Goal: Find specific page/section: Find specific page/section

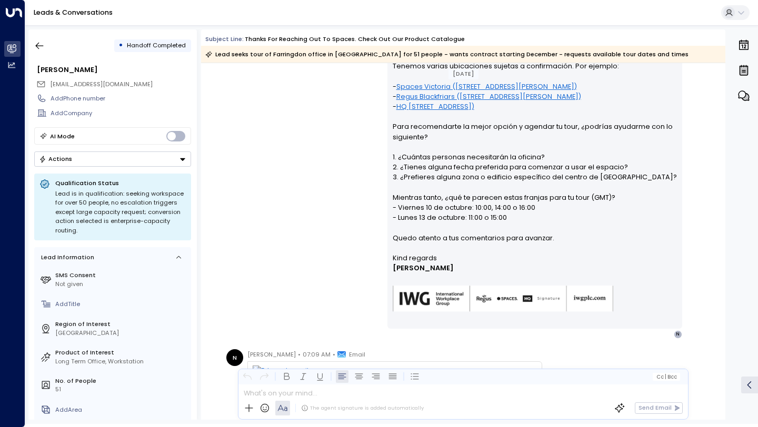
scroll to position [488, 0]
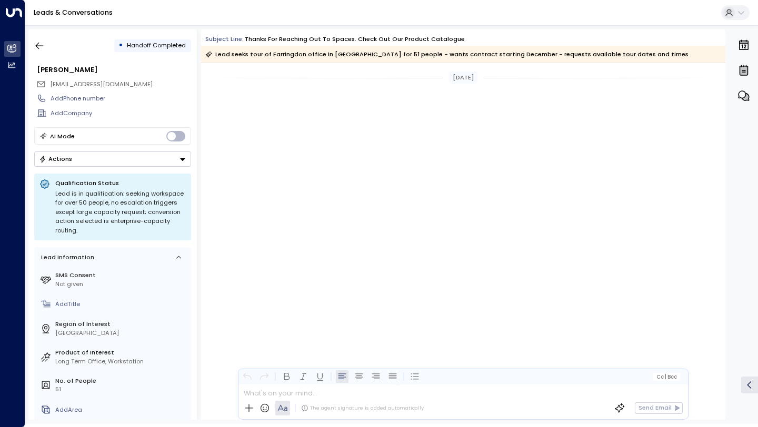
scroll to position [832, 0]
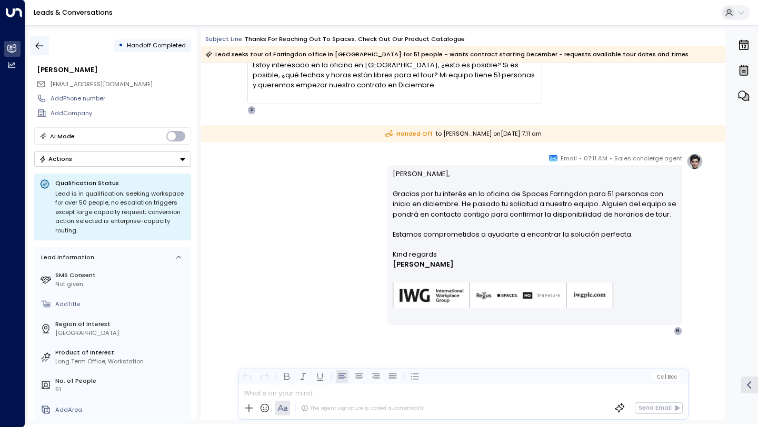
click at [39, 49] on icon "button" at bounding box center [39, 46] width 11 height 11
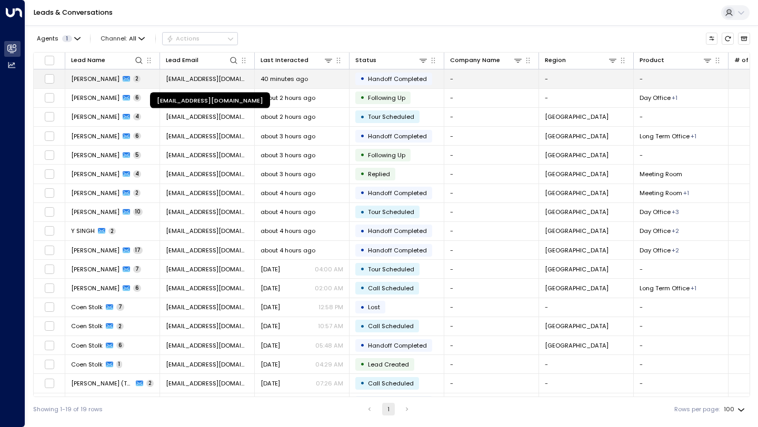
click at [197, 83] on span "[EMAIL_ADDRESS][DOMAIN_NAME]" at bounding box center [207, 79] width 83 height 8
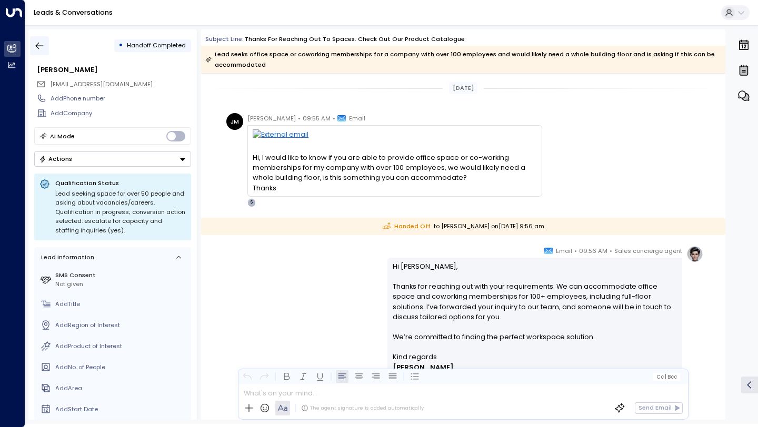
click at [37, 44] on icon "button" at bounding box center [39, 46] width 11 height 11
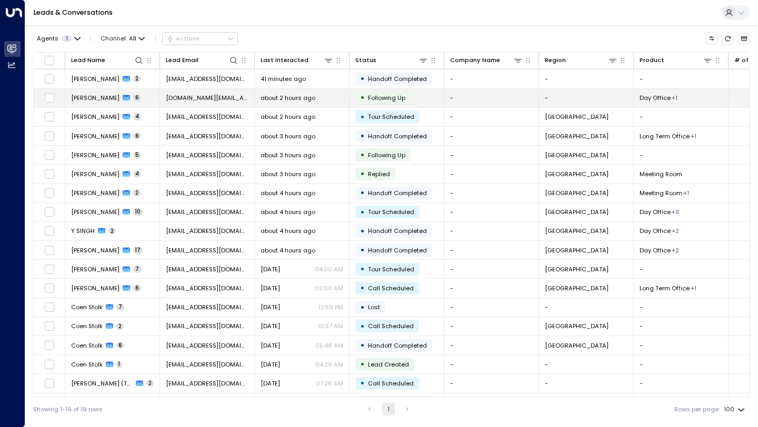
click at [288, 97] on span "about 2 hours ago" at bounding box center [288, 98] width 55 height 8
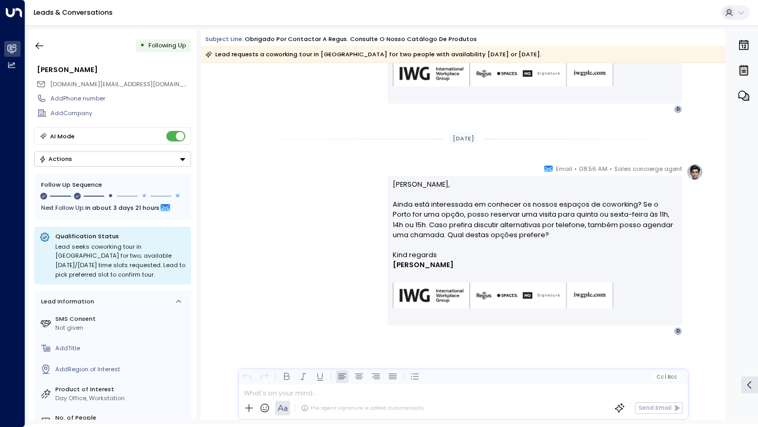
scroll to position [916, 0]
click at [44, 41] on icon "button" at bounding box center [39, 46] width 11 height 11
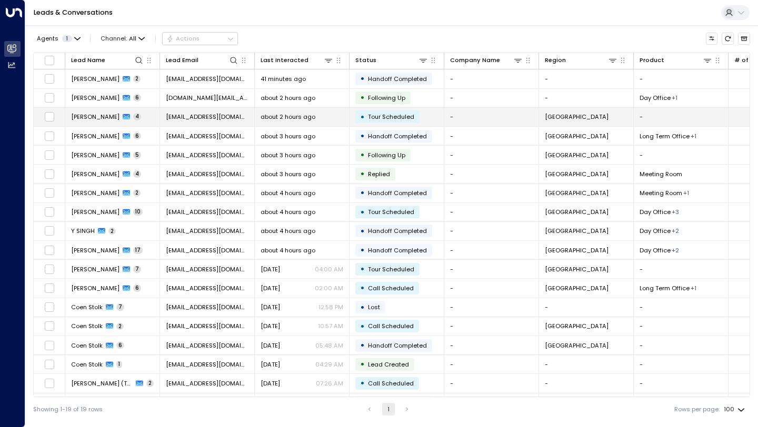
click at [202, 118] on span "[EMAIL_ADDRESS][DOMAIN_NAME]" at bounding box center [207, 117] width 83 height 8
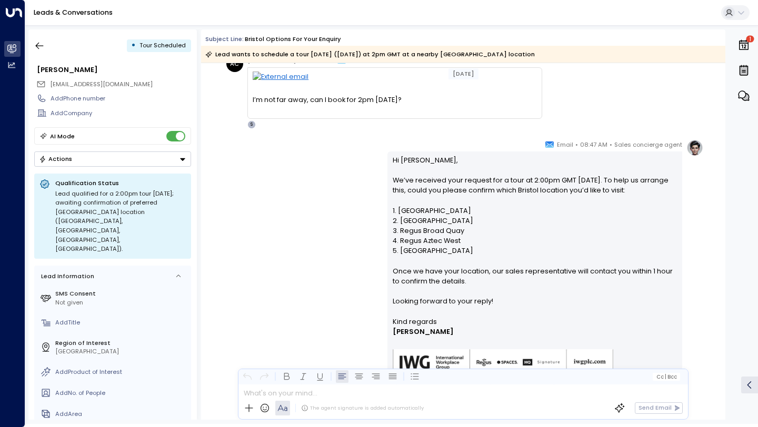
scroll to position [539, 0]
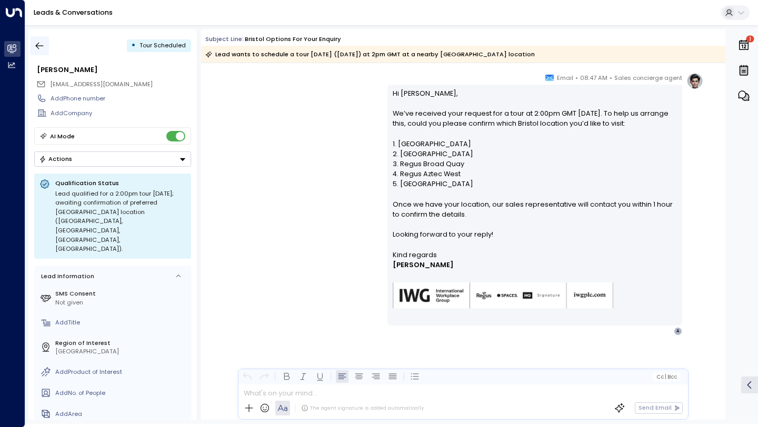
click at [45, 46] on button "button" at bounding box center [39, 45] width 19 height 19
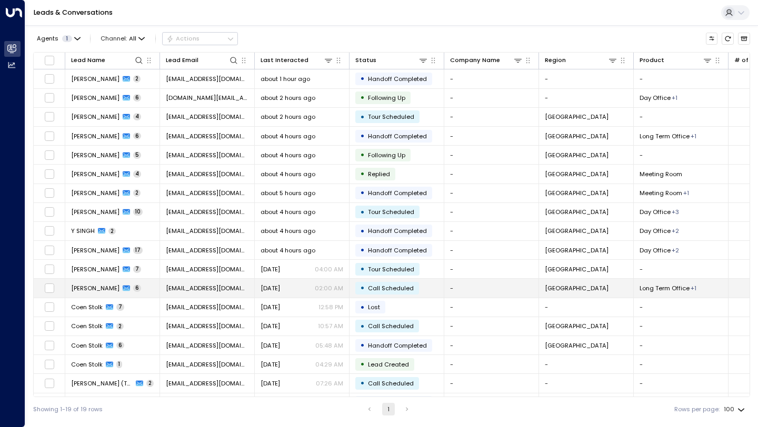
click at [217, 296] on td "[EMAIL_ADDRESS][DOMAIN_NAME]" at bounding box center [207, 288] width 95 height 18
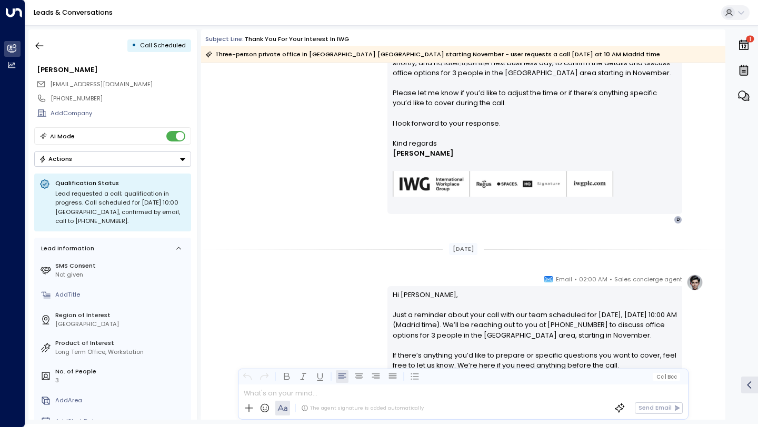
scroll to position [899, 0]
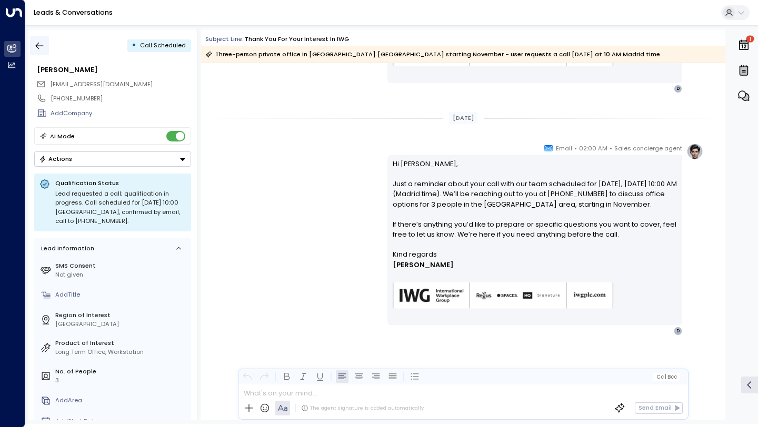
click at [39, 39] on button "button" at bounding box center [39, 45] width 19 height 19
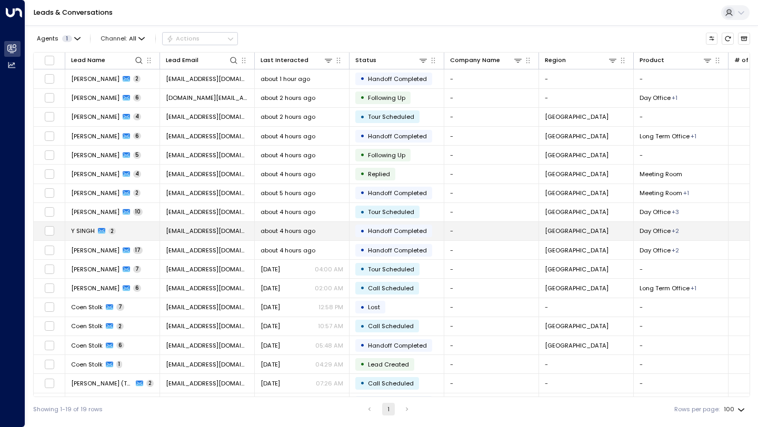
click at [139, 233] on td "Y SINGH 2" at bounding box center [112, 231] width 95 height 18
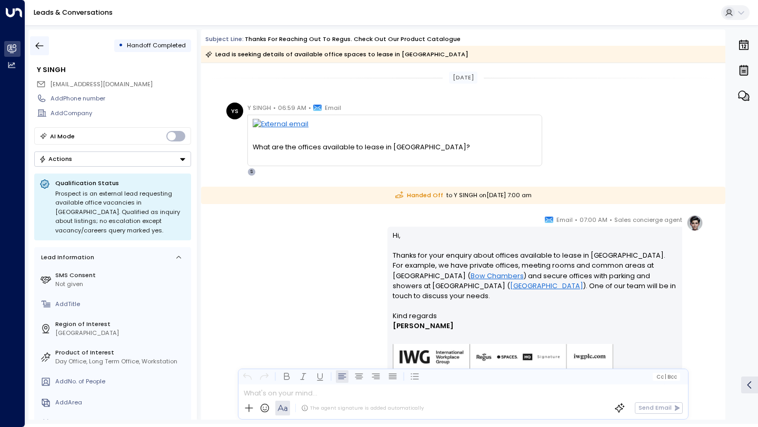
click at [48, 44] on button "button" at bounding box center [39, 45] width 19 height 19
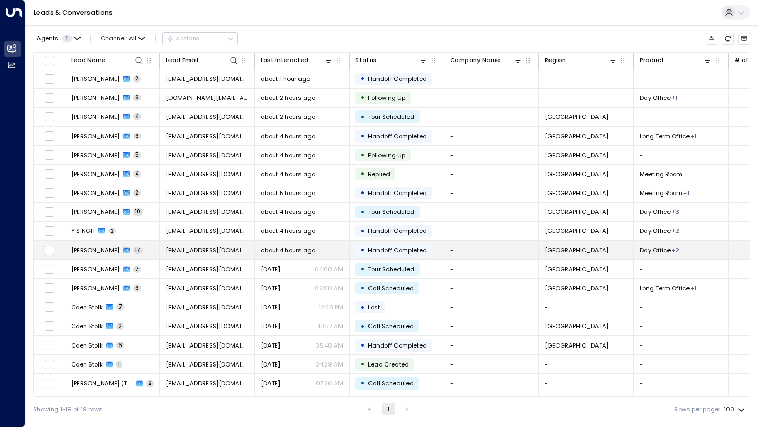
click at [208, 255] on td "sharvaripabrekar083@gmail.com" at bounding box center [207, 250] width 95 height 18
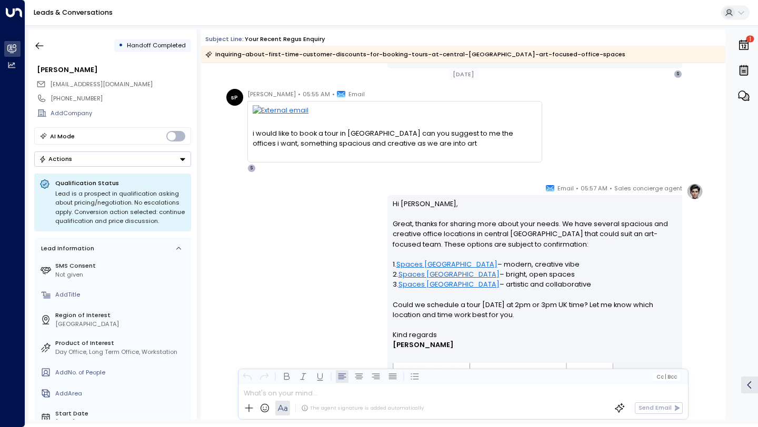
scroll to position [1029, 0]
click at [46, 46] on button "button" at bounding box center [39, 45] width 19 height 19
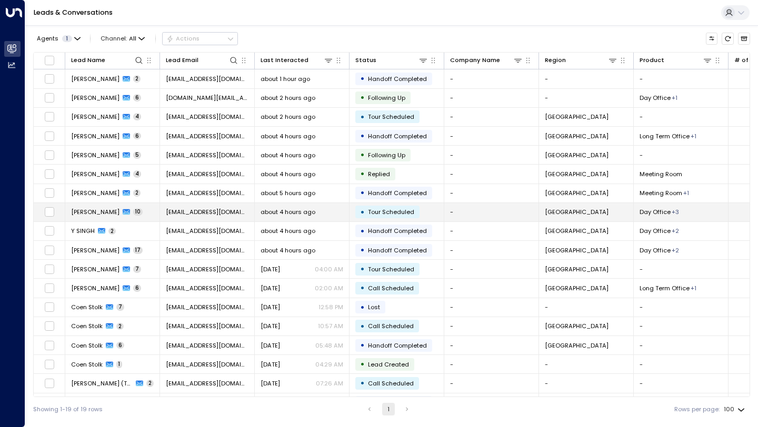
click at [158, 213] on td "Rhea Khanna 10" at bounding box center [112, 212] width 95 height 18
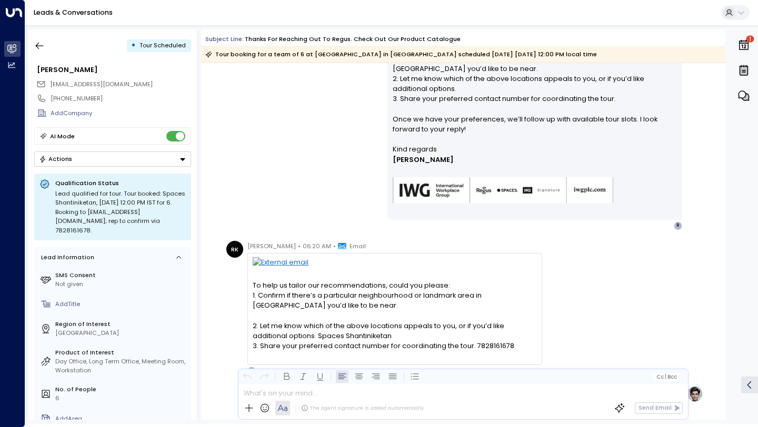
scroll to position [214, 0]
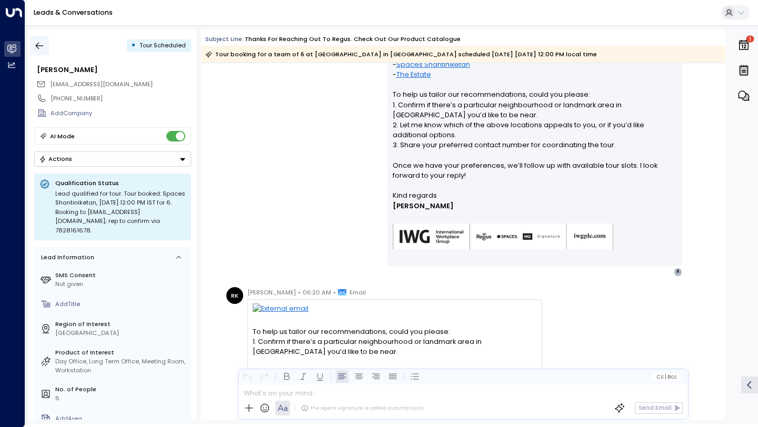
click at [42, 48] on icon "button" at bounding box center [39, 46] width 11 height 11
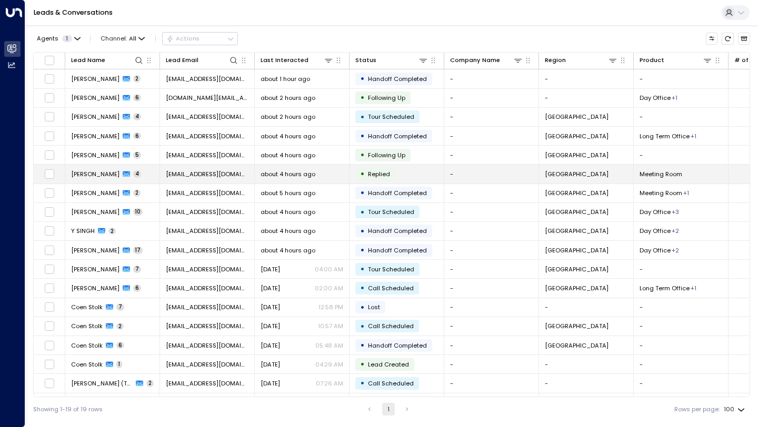
click at [128, 183] on td "Yuvraj Singh 4" at bounding box center [112, 174] width 95 height 18
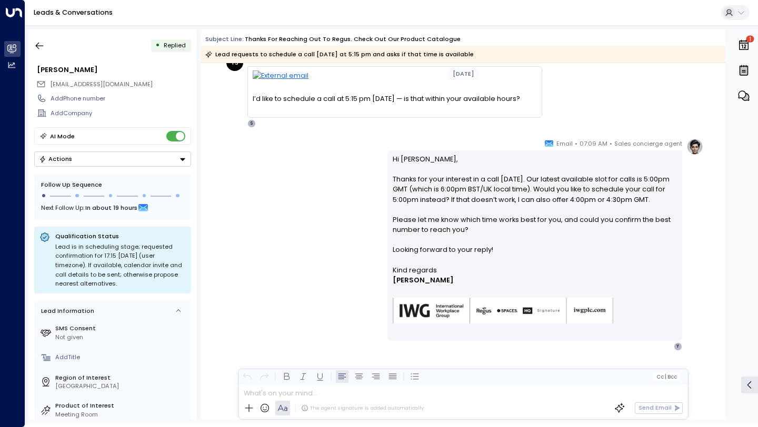
scroll to position [402, 0]
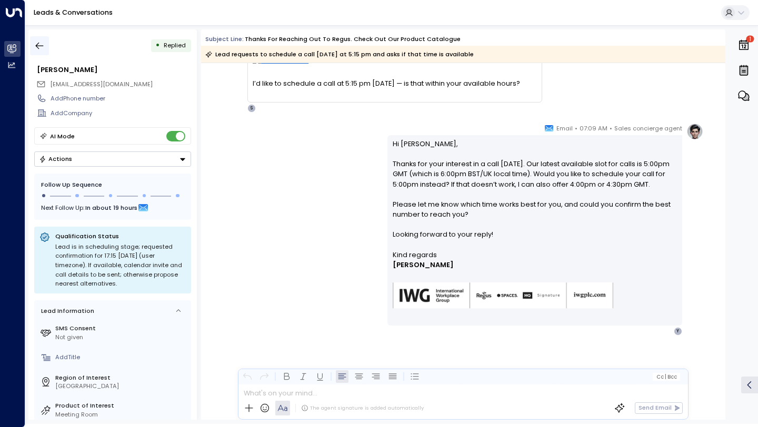
click at [43, 47] on icon "button" at bounding box center [39, 46] width 11 height 11
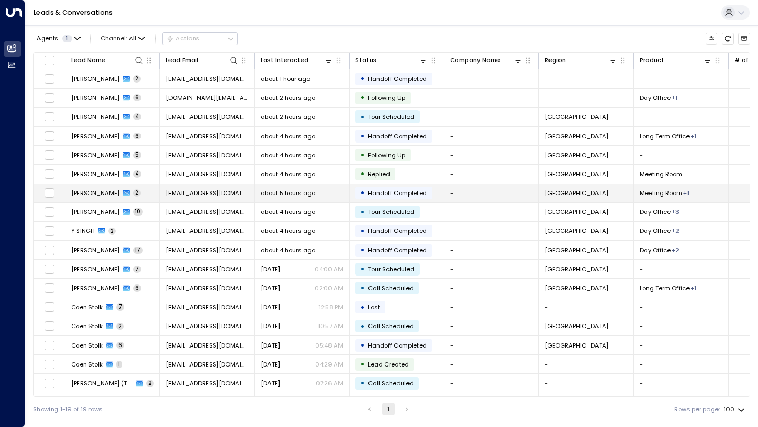
scroll to position [37, 0]
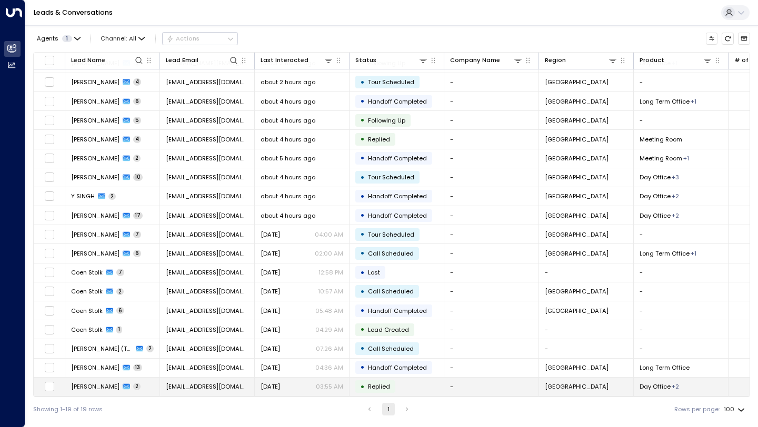
click at [239, 390] on td "ruiz.soledad@gmail.com" at bounding box center [207, 387] width 95 height 18
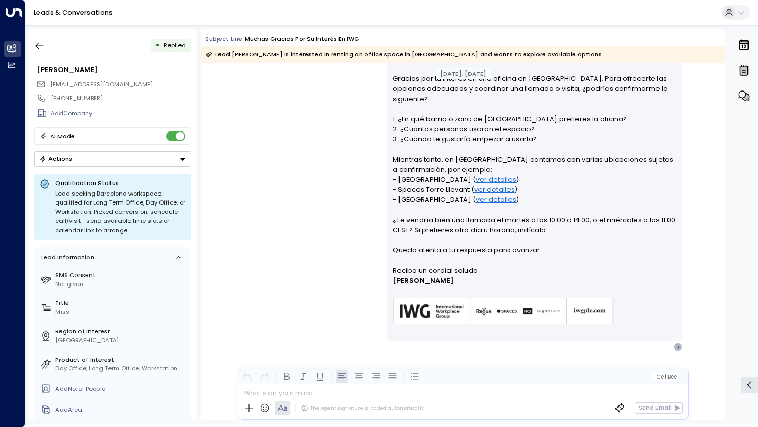
scroll to position [225, 0]
